Goal: Complete application form

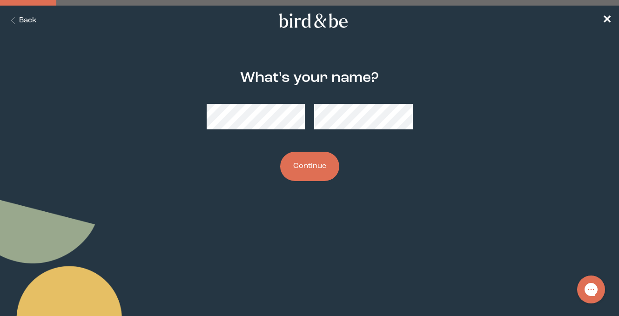
click at [311, 173] on button "Continue" at bounding box center [309, 166] width 59 height 29
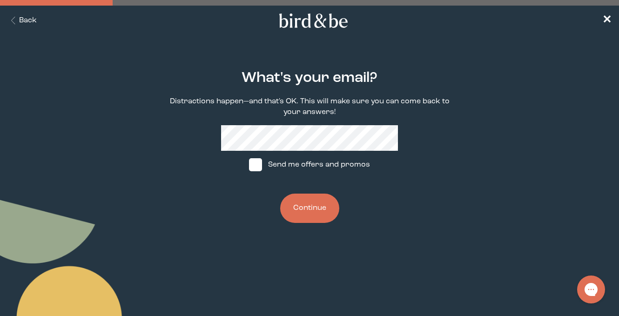
click at [256, 172] on label "Send me offers and promos" at bounding box center [309, 165] width 139 height 28
click at [249, 165] on input "Send me offers and promos" at bounding box center [249, 165] width 0 height 0
checkbox input "true"
click at [299, 206] on button "Continue" at bounding box center [309, 208] width 59 height 29
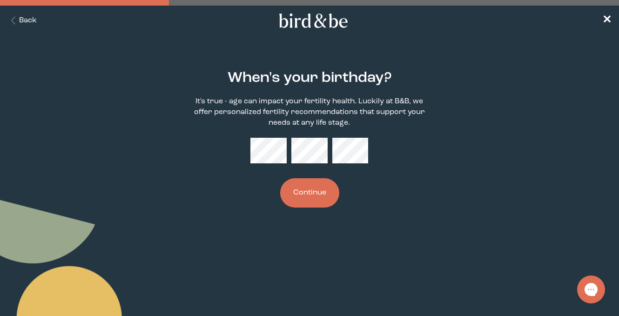
click at [273, 167] on div "When's your birthday? It's true - age can impact your fertility health. Luckily…" at bounding box center [309, 139] width 295 height 168
click at [309, 193] on button "Continue" at bounding box center [309, 192] width 59 height 29
click at [316, 196] on button "Continue" at bounding box center [309, 192] width 59 height 29
click at [309, 192] on button "Continue" at bounding box center [309, 192] width 59 height 29
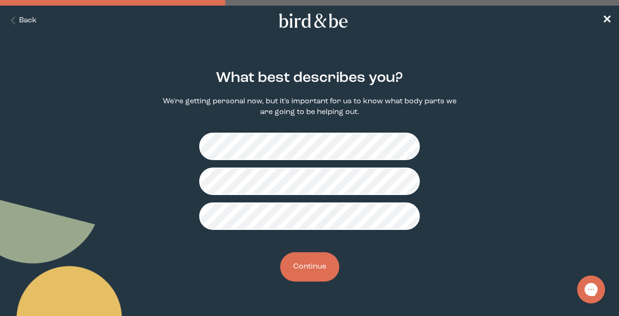
click at [319, 270] on button "Continue" at bounding box center [309, 266] width 59 height 29
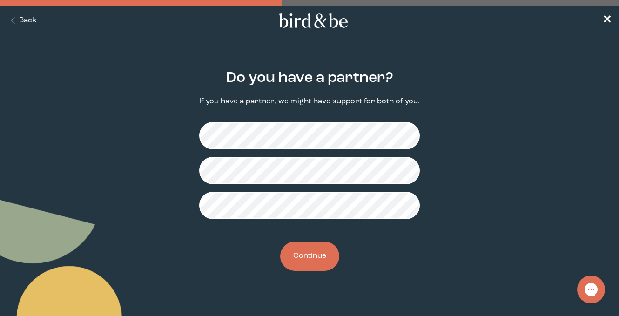
click at [309, 267] on button "Continue" at bounding box center [309, 256] width 59 height 29
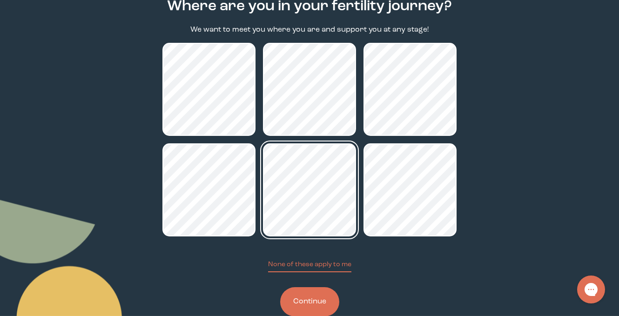
scroll to position [77, 0]
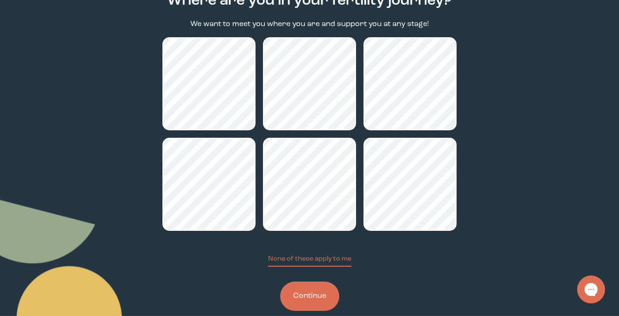
click at [317, 303] on button "Continue" at bounding box center [309, 296] width 59 height 29
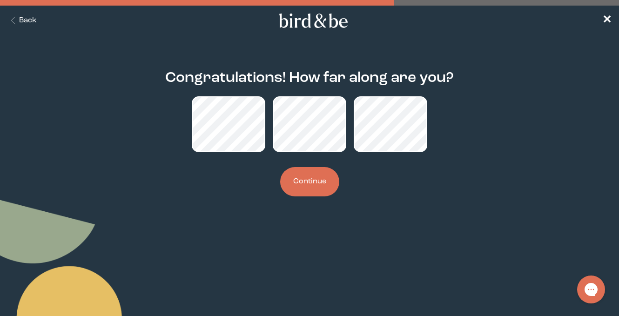
click at [325, 189] on button "Continue" at bounding box center [309, 181] width 59 height 29
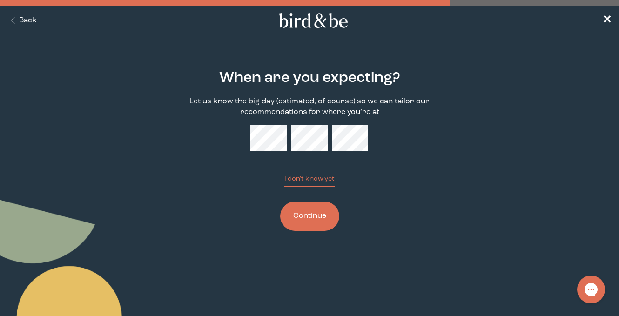
click at [321, 220] on button "Continue" at bounding box center [309, 216] width 59 height 29
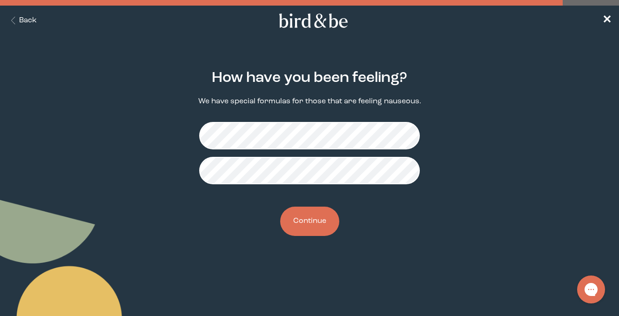
click at [314, 226] on button "Continue" at bounding box center [309, 221] width 59 height 29
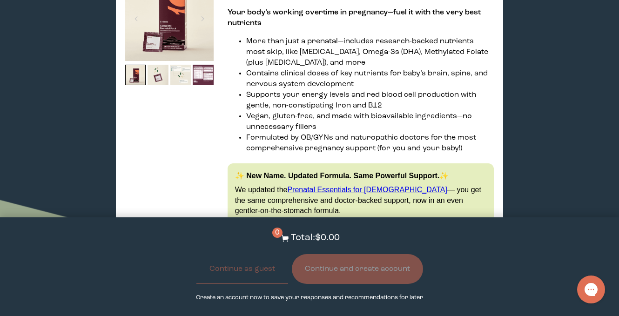
scroll to position [625, 0]
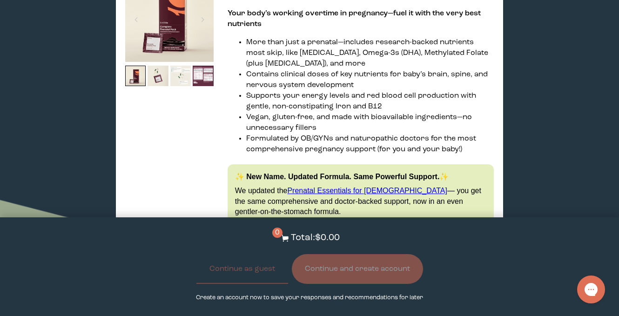
click at [183, 75] on img at bounding box center [180, 76] width 21 height 21
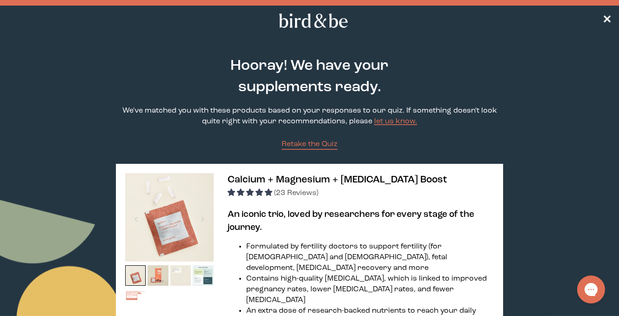
scroll to position [0, 0]
click at [602, 23] on nav "✕" at bounding box center [309, 21] width 619 height 30
click at [603, 23] on span "✕" at bounding box center [606, 20] width 9 height 11
